Goal: Find specific fact: Find contact information

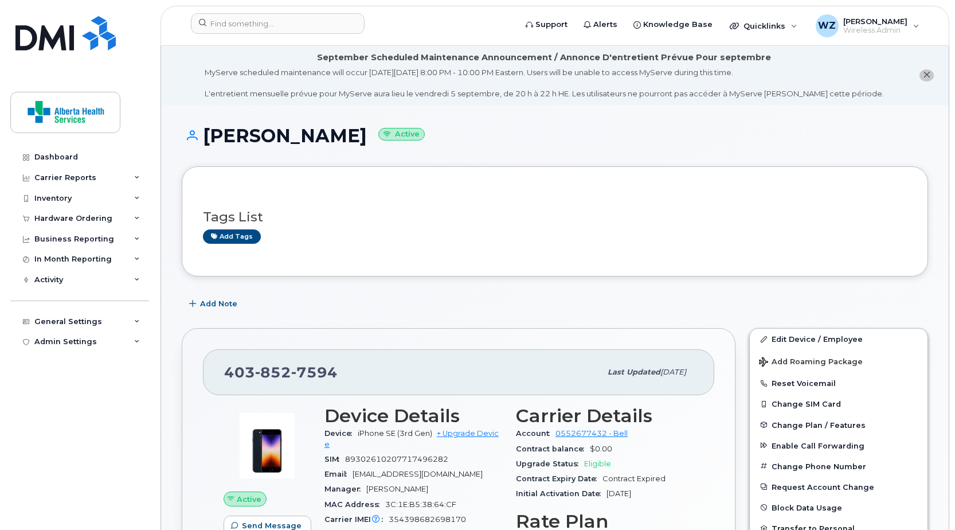
scroll to position [1032, 0]
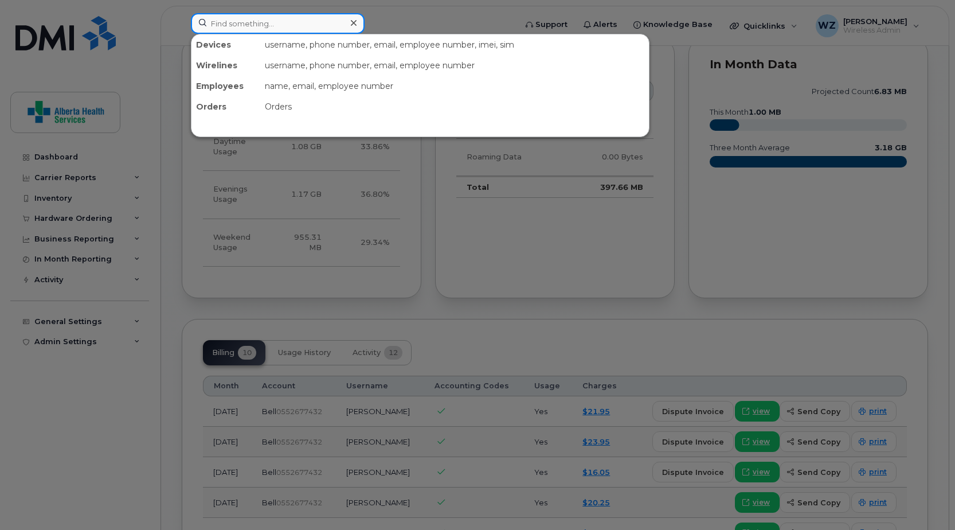
drag, startPoint x: 0, startPoint y: 0, endPoint x: 253, endPoint y: 25, distance: 254.1
click at [253, 25] on input at bounding box center [278, 23] width 174 height 21
click at [947, 151] on div at bounding box center [477, 265] width 955 height 530
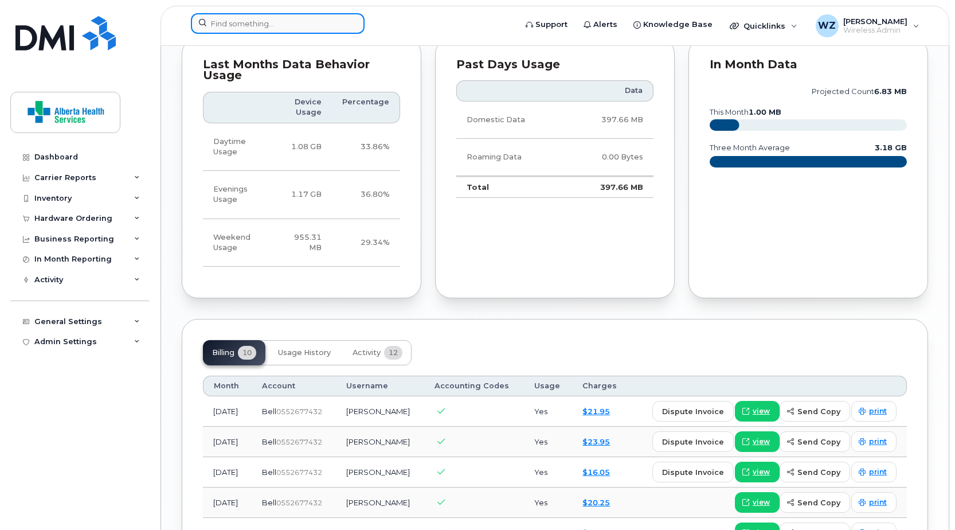
click at [251, 27] on input at bounding box center [278, 23] width 174 height 21
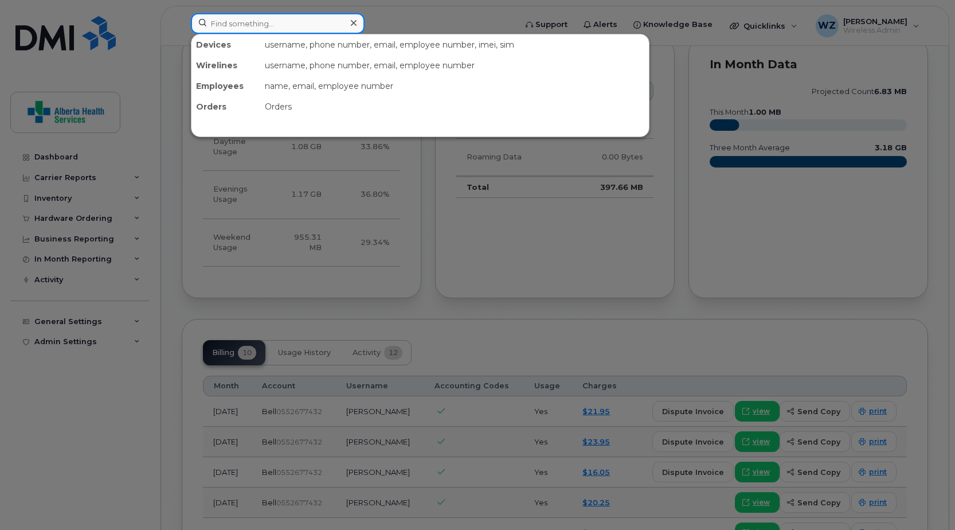
paste input "89302610104384678716"
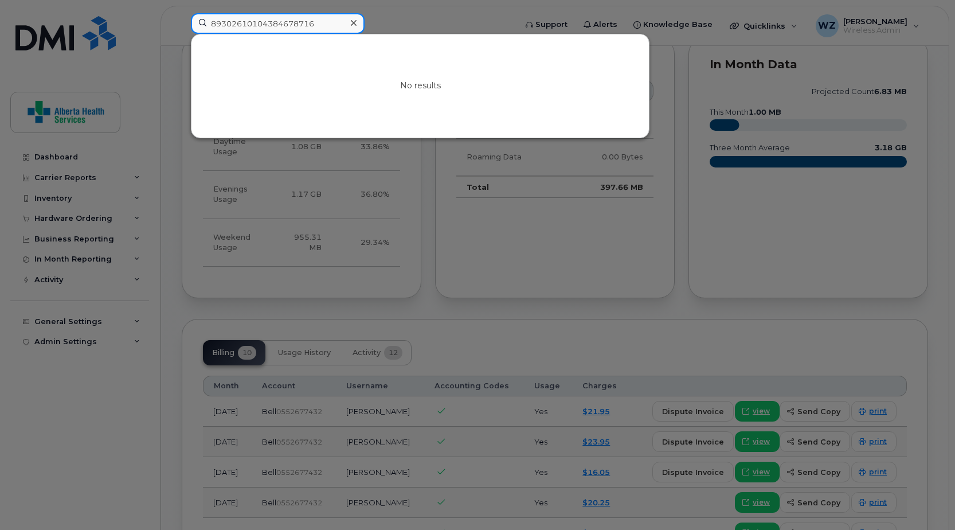
type input "89302610104384678716"
click at [353, 23] on icon at bounding box center [354, 23] width 6 height 6
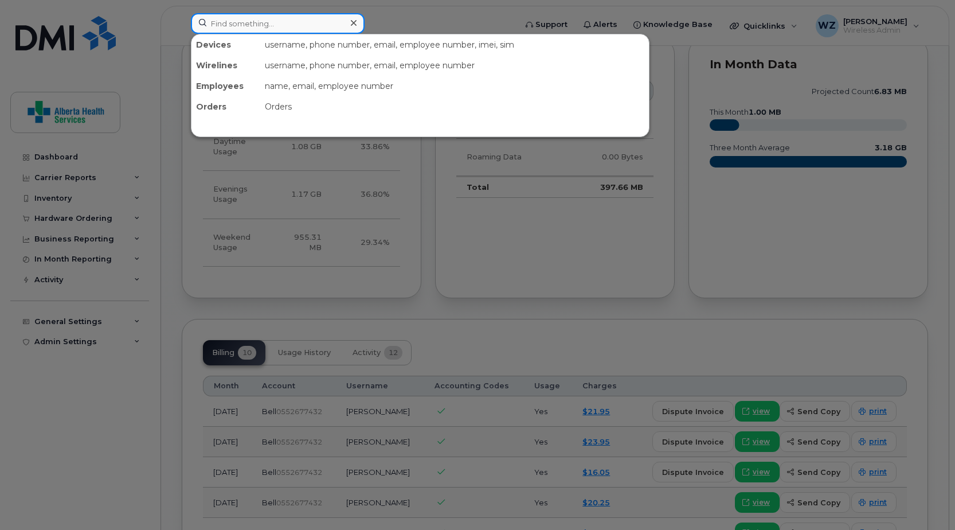
paste input "4037714228"
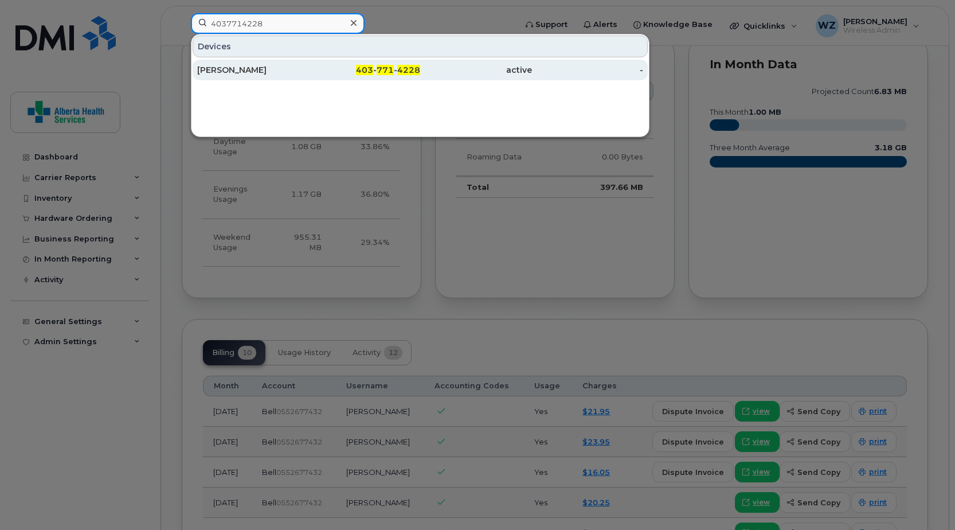
type input "4037714228"
click at [251, 73] on div "[PERSON_NAME]" at bounding box center [253, 69] width 112 height 11
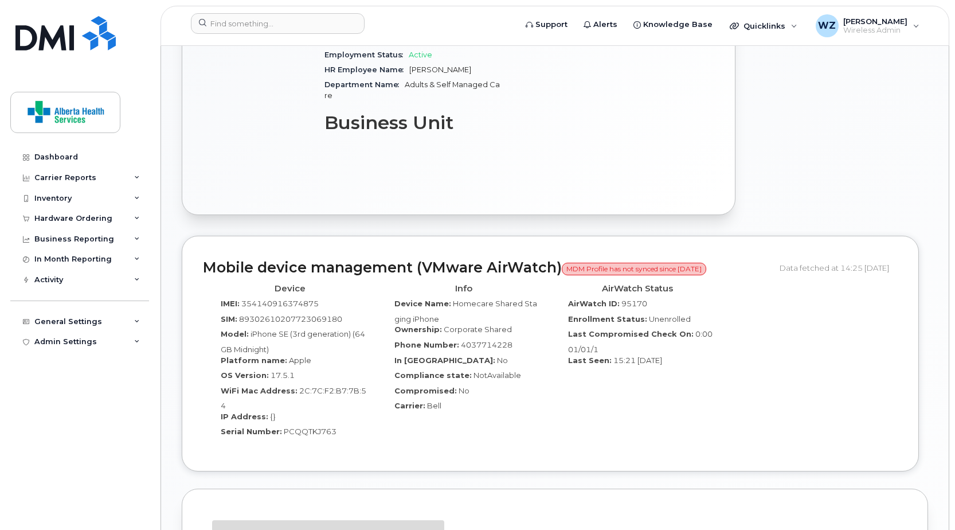
scroll to position [775, 0]
